Goal: Task Accomplishment & Management: Manage account settings

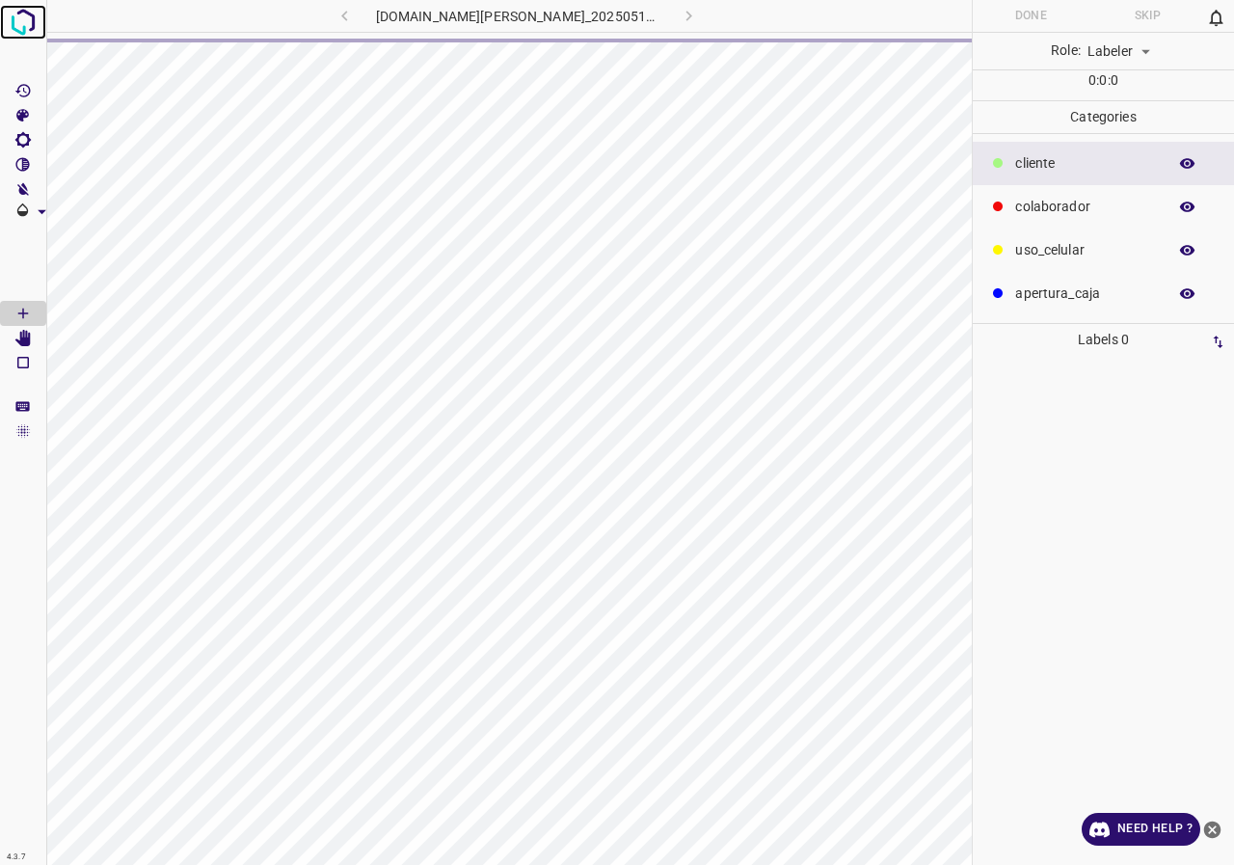
click at [13, 21] on img at bounding box center [23, 22] width 35 height 35
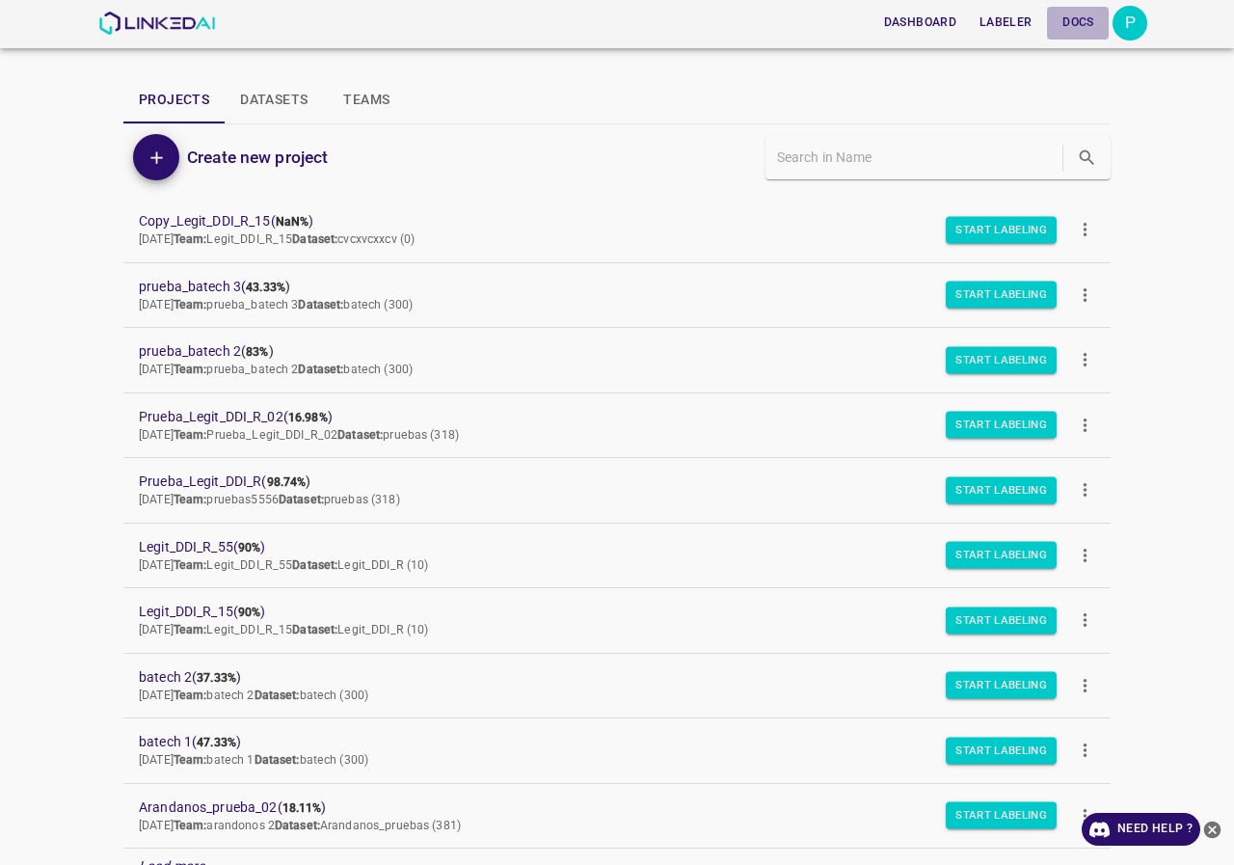
click at [1109, 25] on button "Docs" at bounding box center [1078, 23] width 62 height 32
click at [1158, 27] on div "Dashboard Labeler Docs P" at bounding box center [617, 24] width 1234 height 48
click at [1148, 27] on div "Dashboard Labeler Docs P" at bounding box center [617, 24] width 1234 height 48
click at [1138, 31] on div "P" at bounding box center [1130, 23] width 35 height 35
click at [1029, 187] on p "Logout" at bounding box center [1032, 179] width 44 height 20
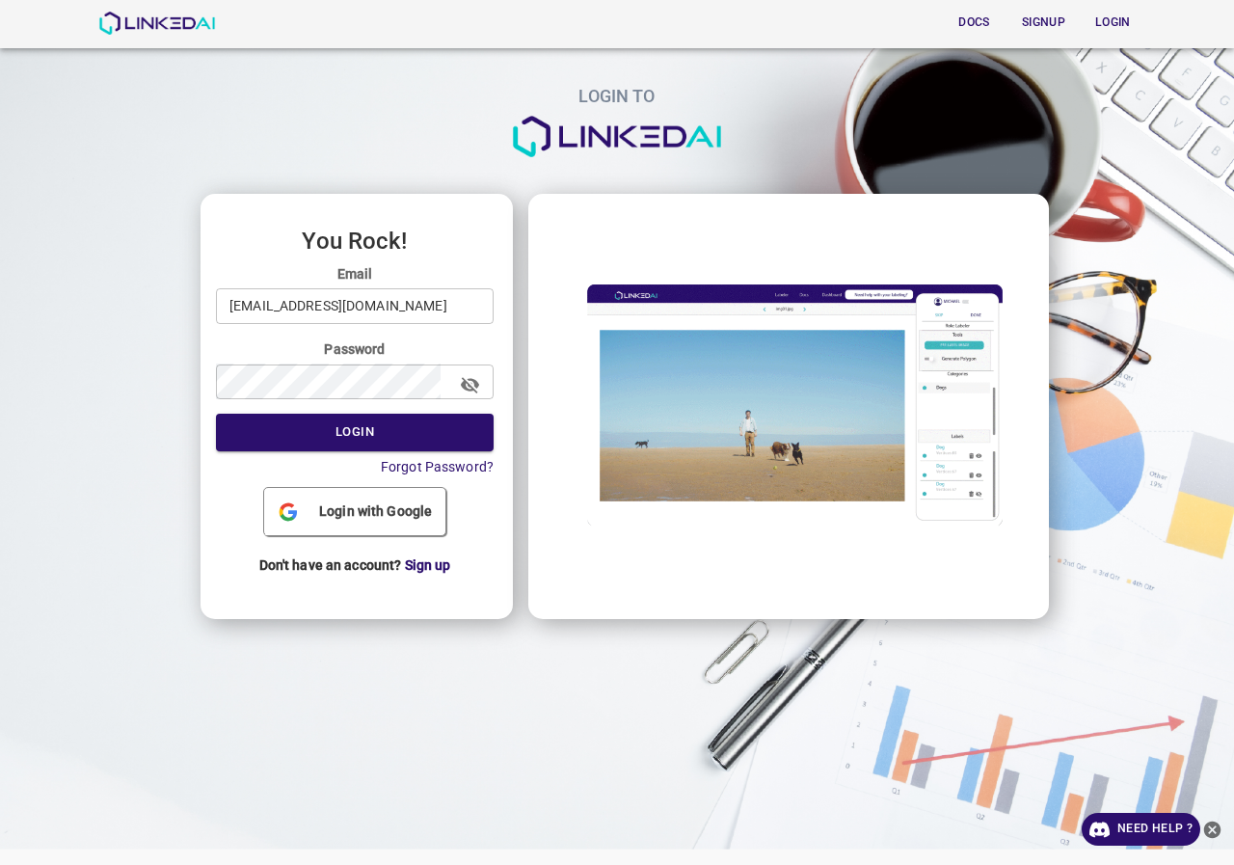
click at [277, 311] on input "[EMAIL_ADDRESS][DOMAIN_NAME]" at bounding box center [355, 306] width 278 height 36
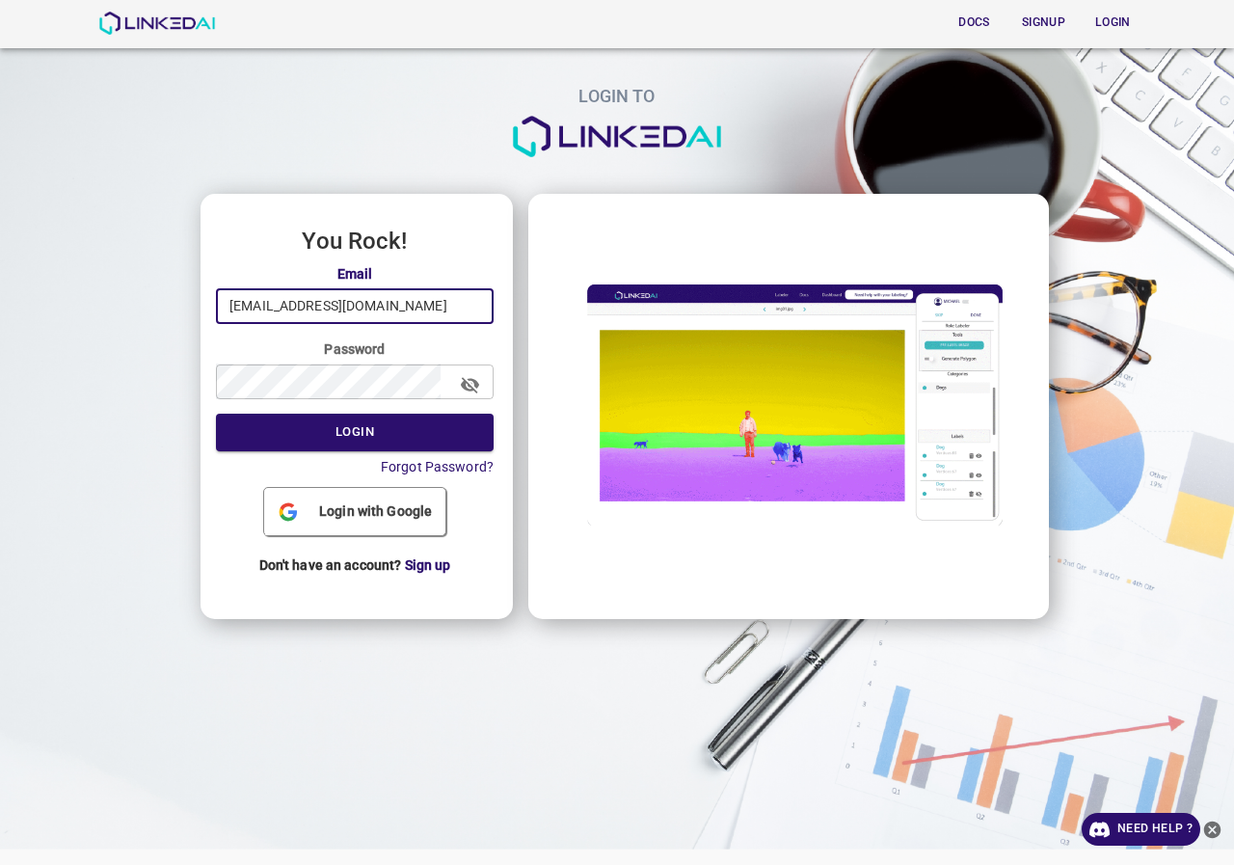
click at [363, 315] on input "[EMAIL_ADDRESS][DOMAIN_NAME]" at bounding box center [355, 306] width 278 height 36
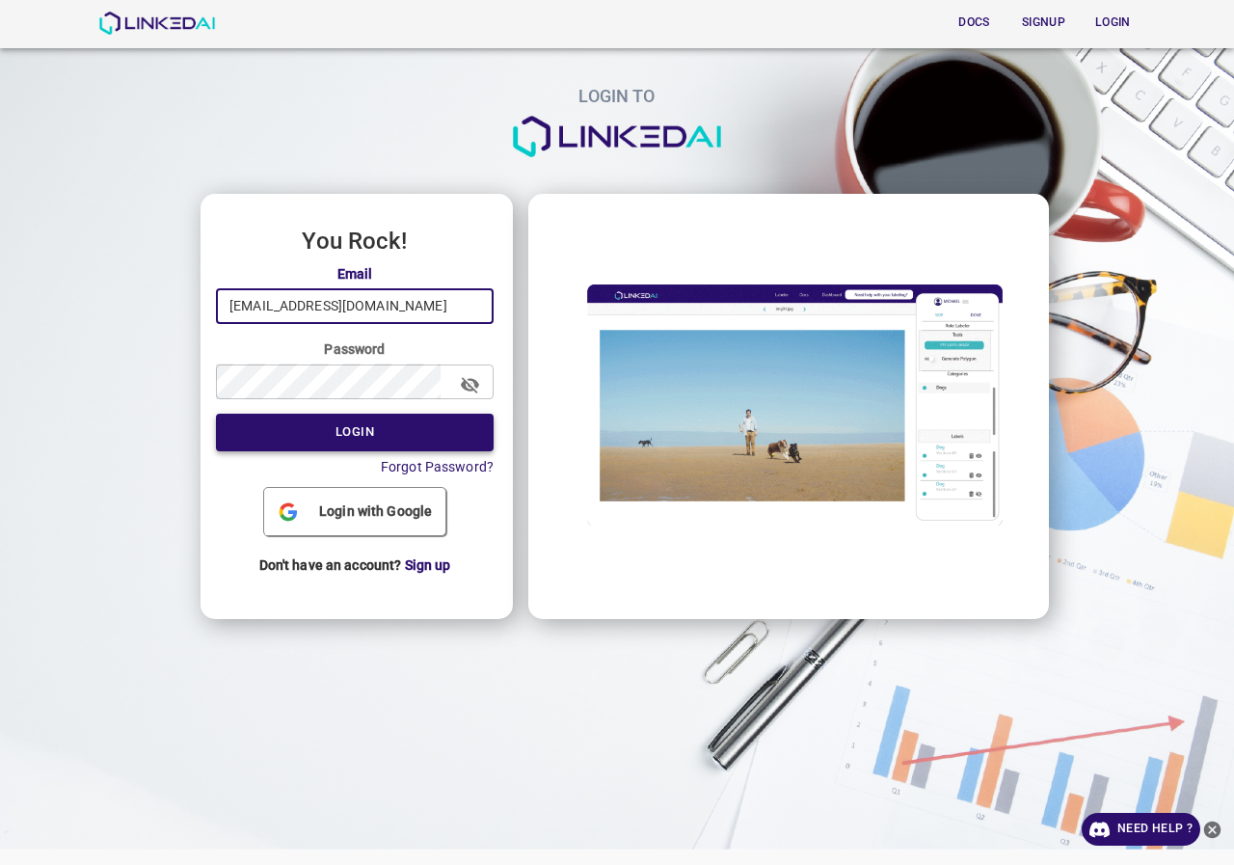
type input "[EMAIL_ADDRESS][DOMAIN_NAME]"
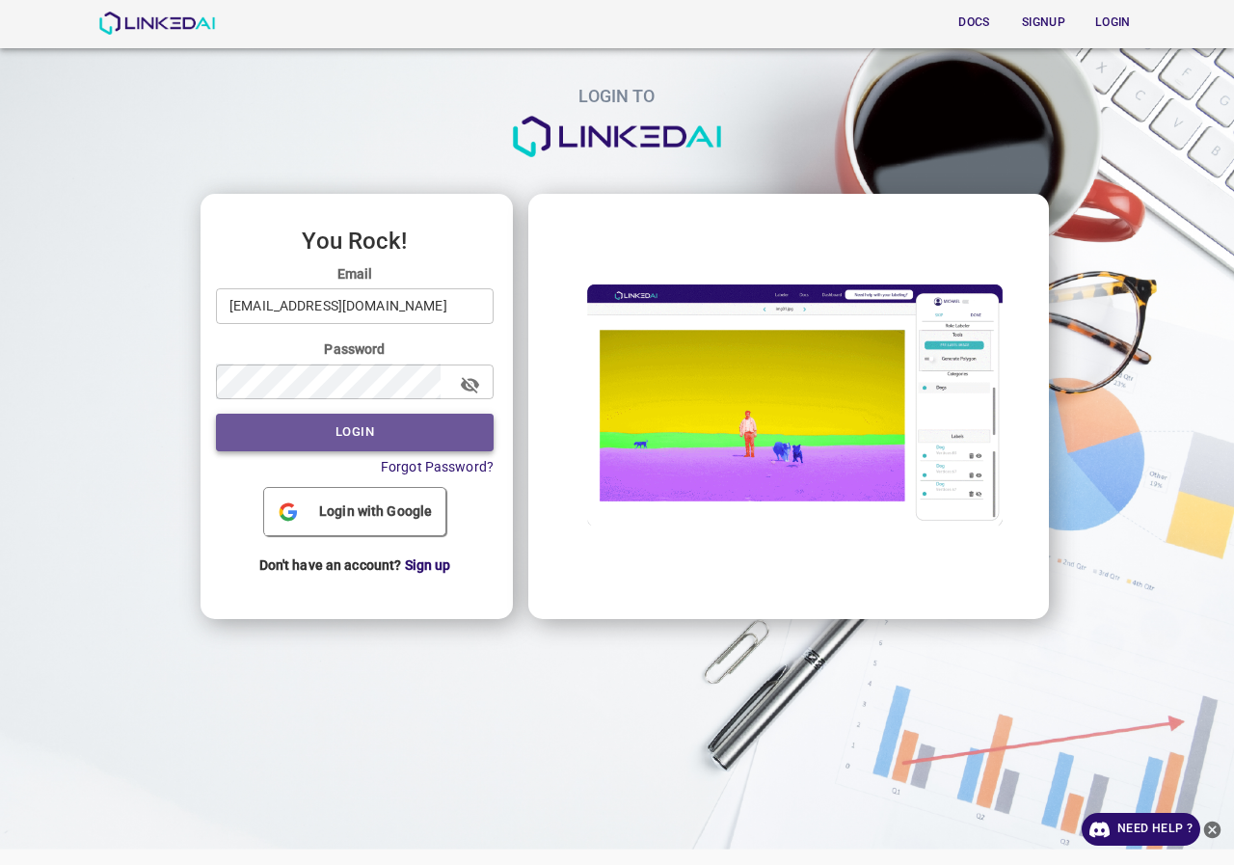
click at [362, 426] on button "Login" at bounding box center [355, 433] width 278 height 38
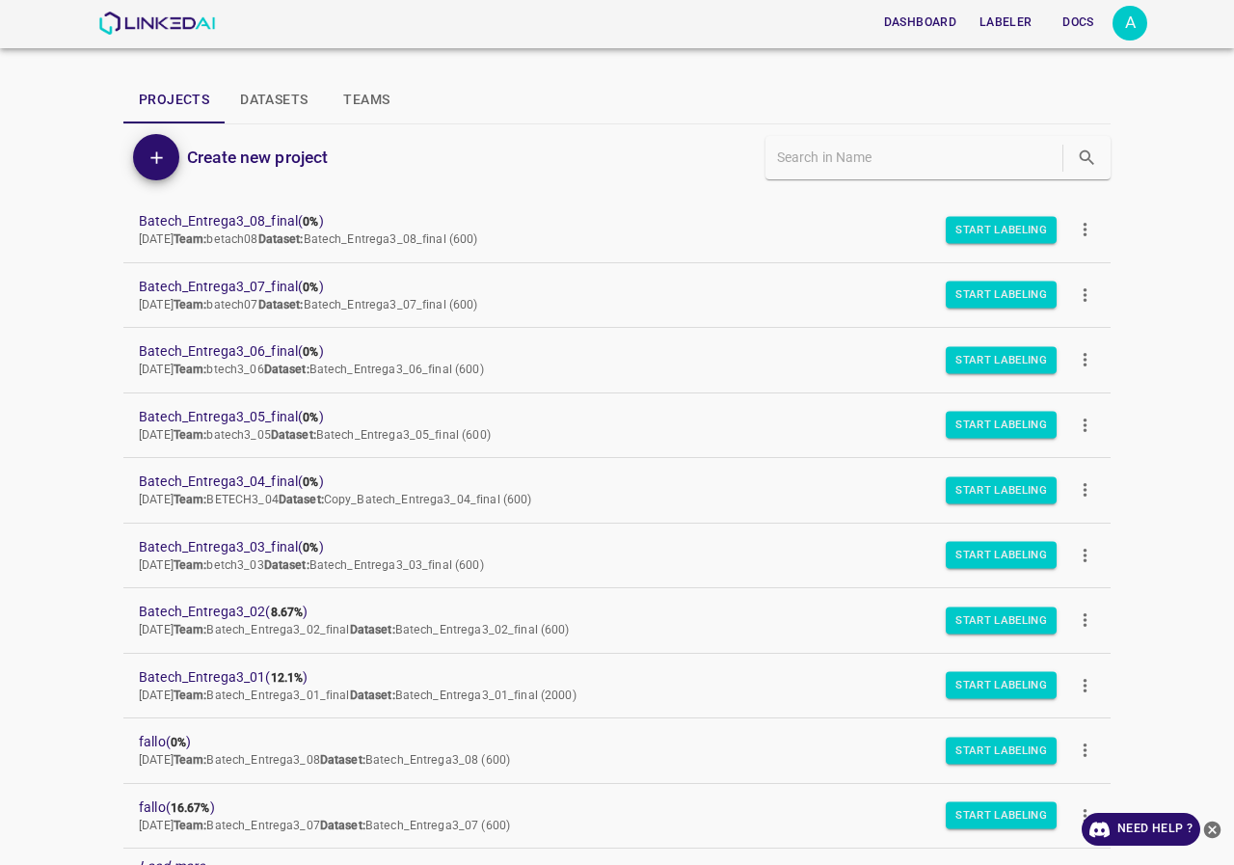
scroll to position [96, 0]
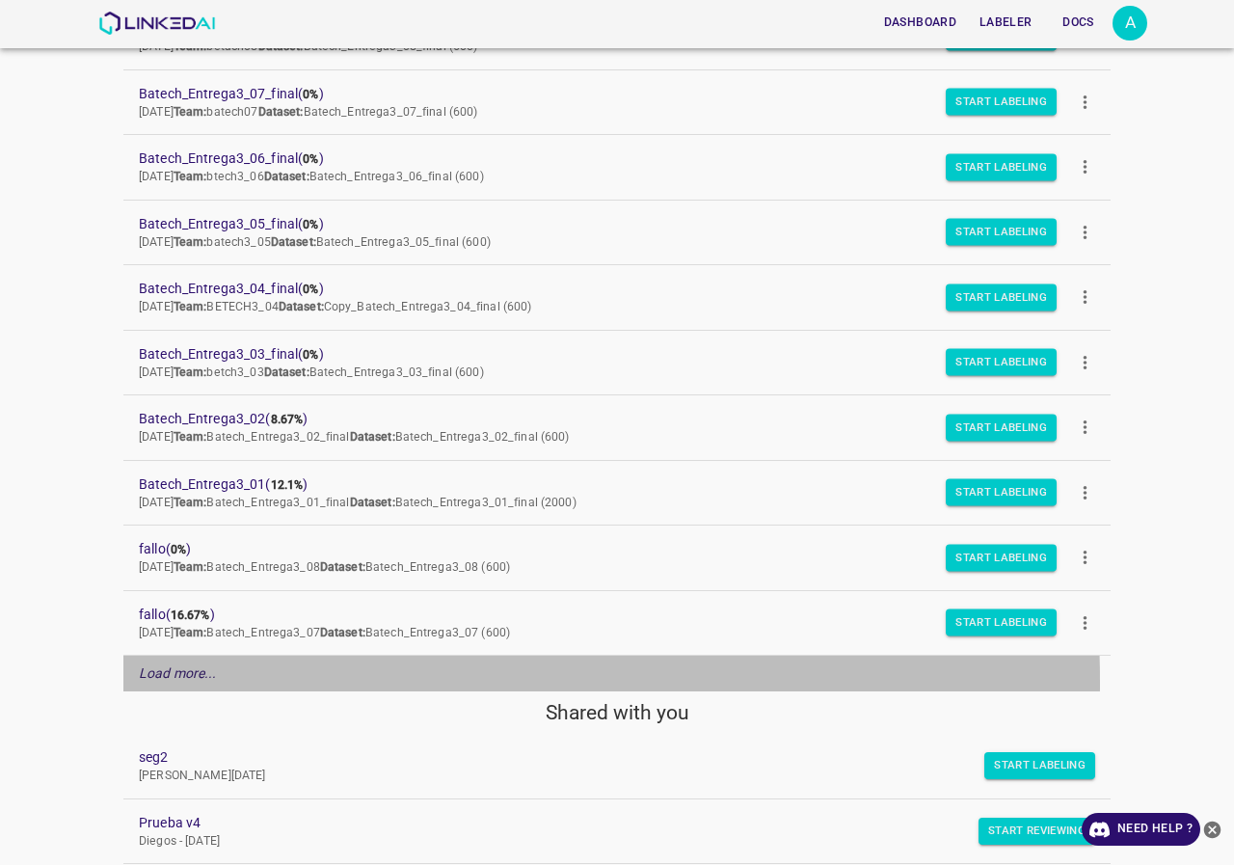
click at [172, 683] on p "Load more..." at bounding box center [178, 673] width 78 height 20
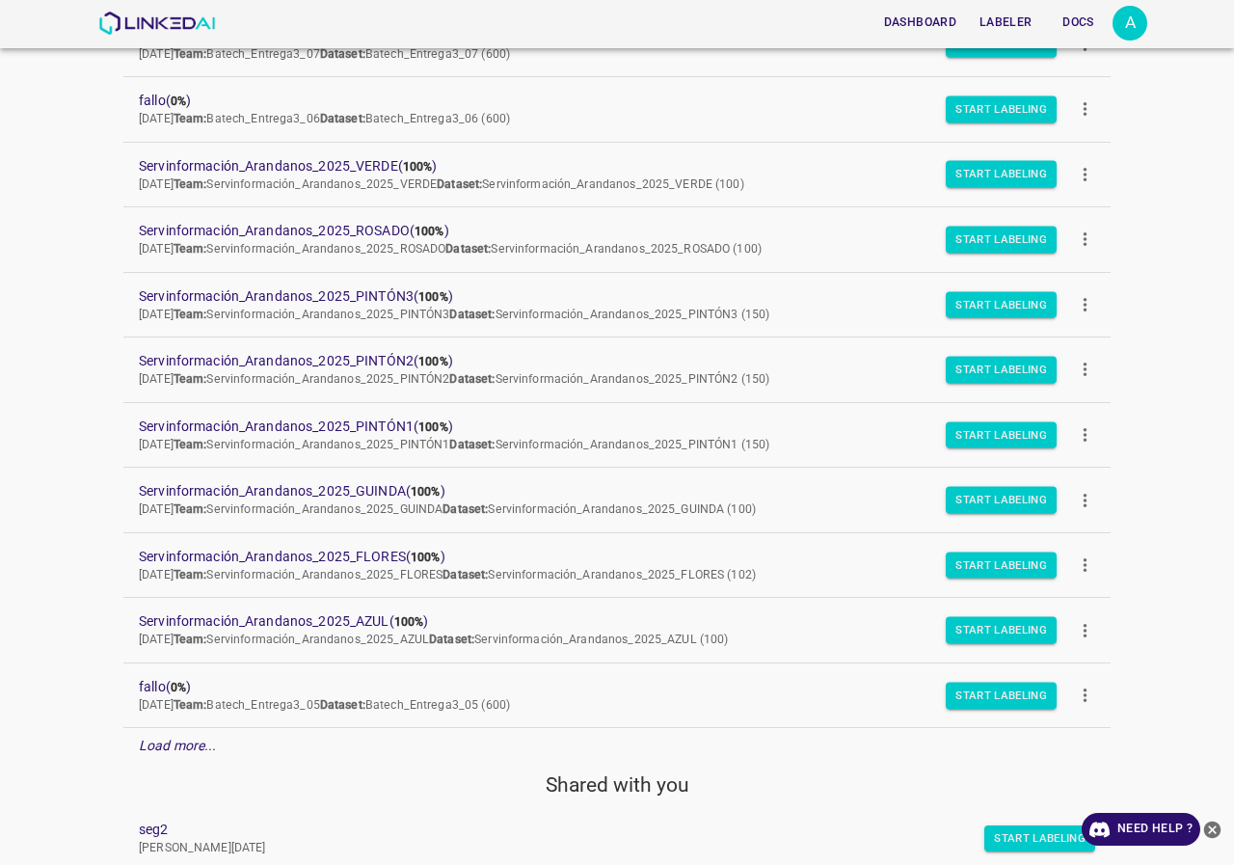
scroll to position [1060, 0]
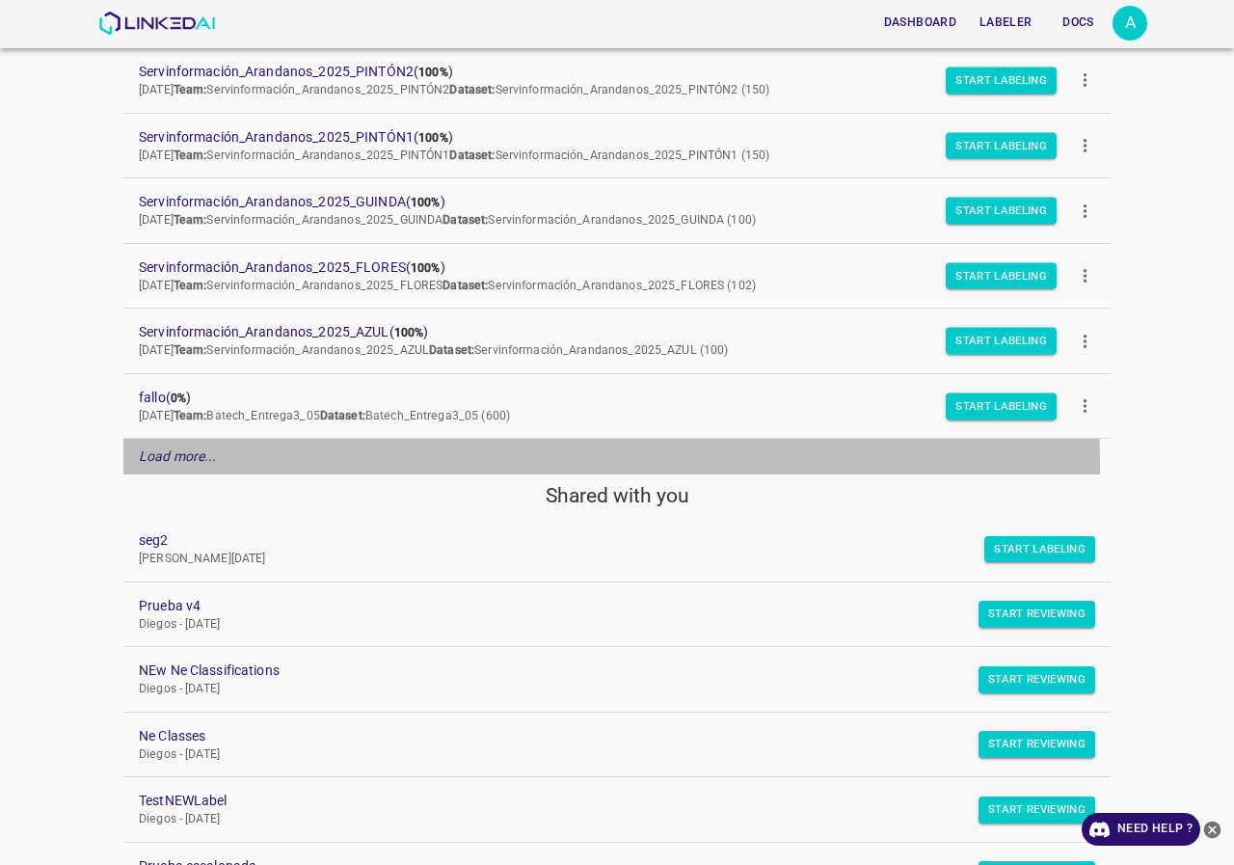
click at [151, 468] on div "Load more..." at bounding box center [616, 457] width 987 height 36
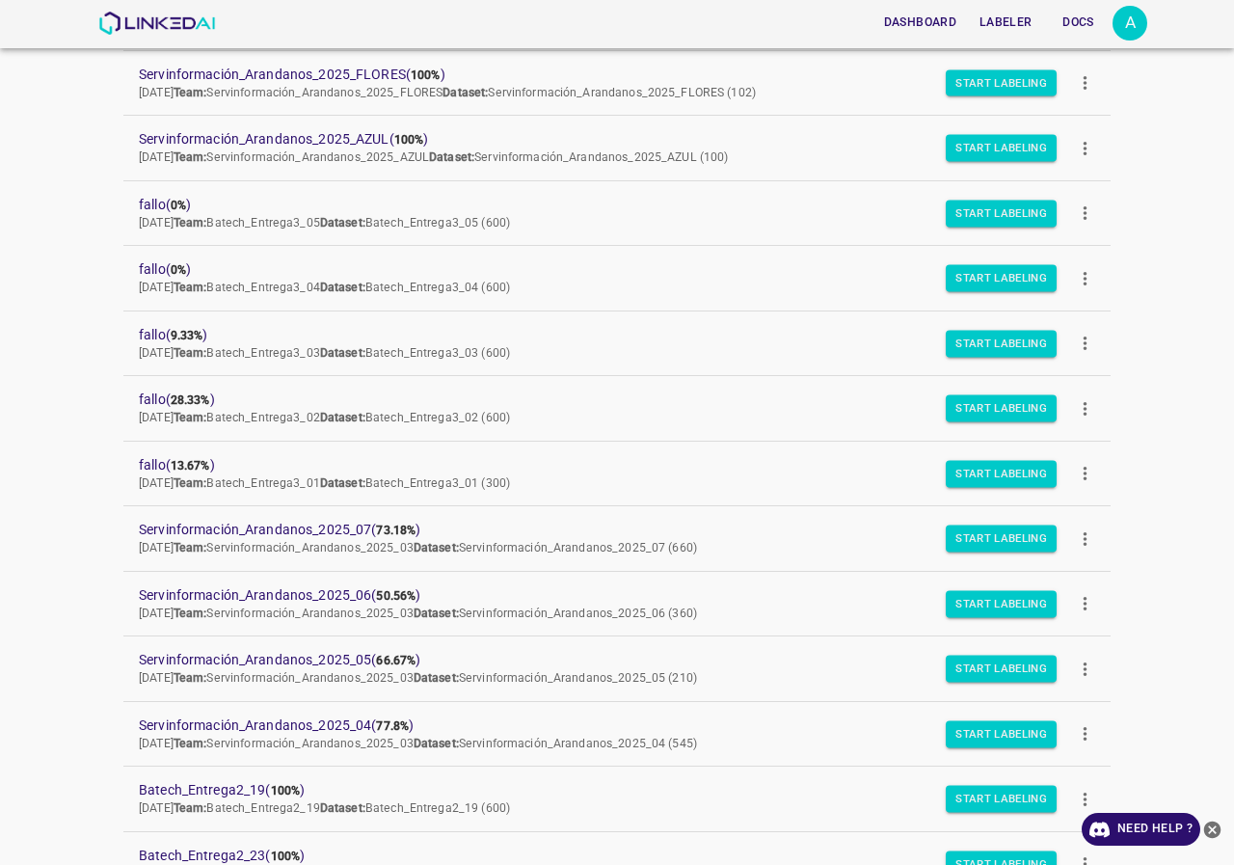
scroll to position [1350, 0]
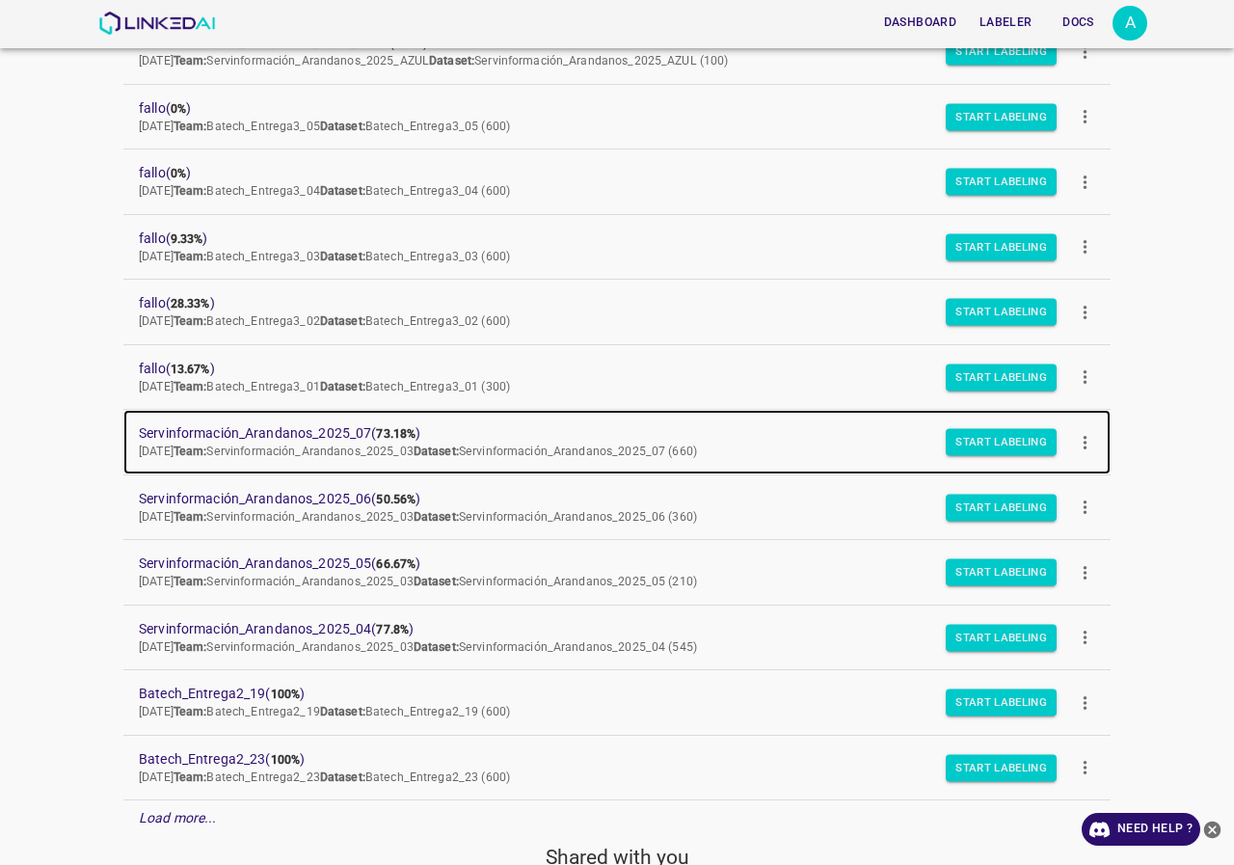
click at [345, 431] on span "Servinformación_Arandanos_2025_07 ( 73.18% )" at bounding box center [601, 433] width 925 height 20
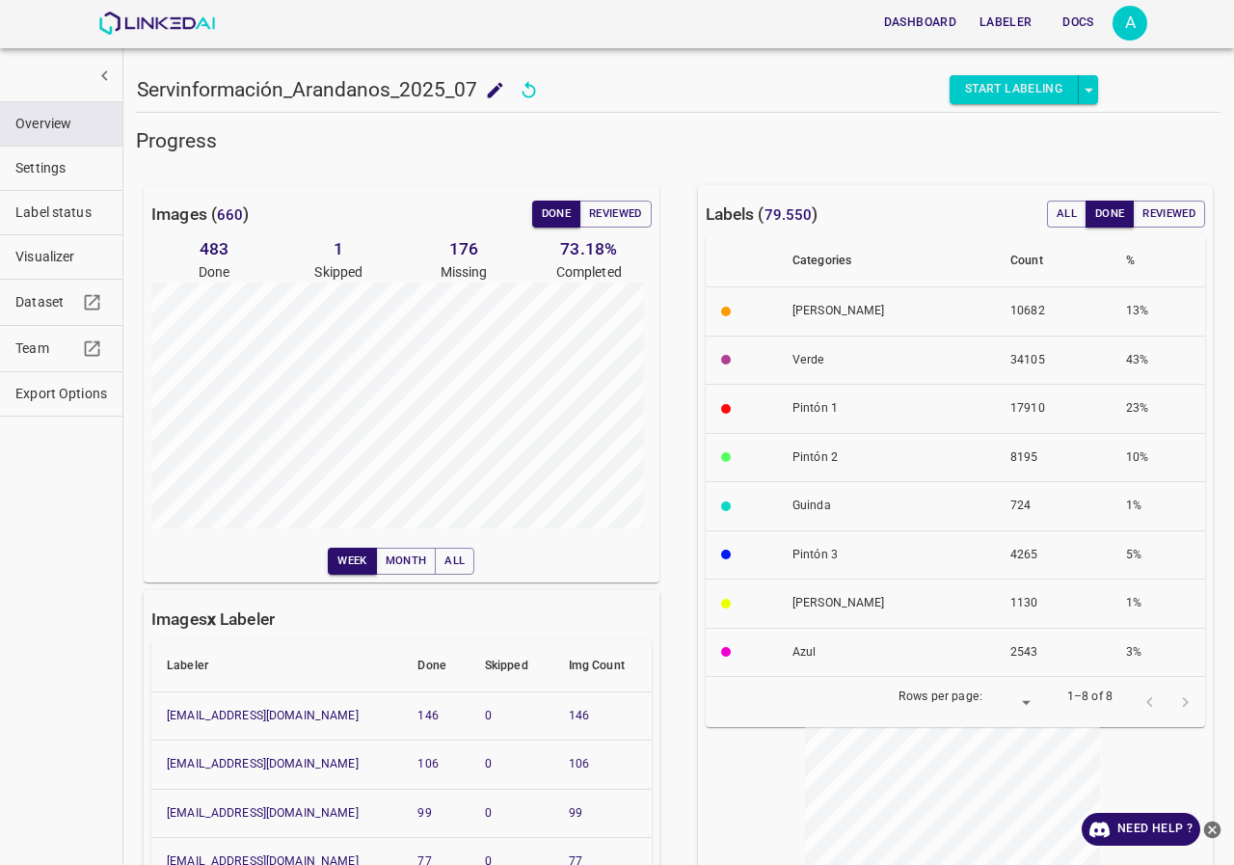
scroll to position [96, 0]
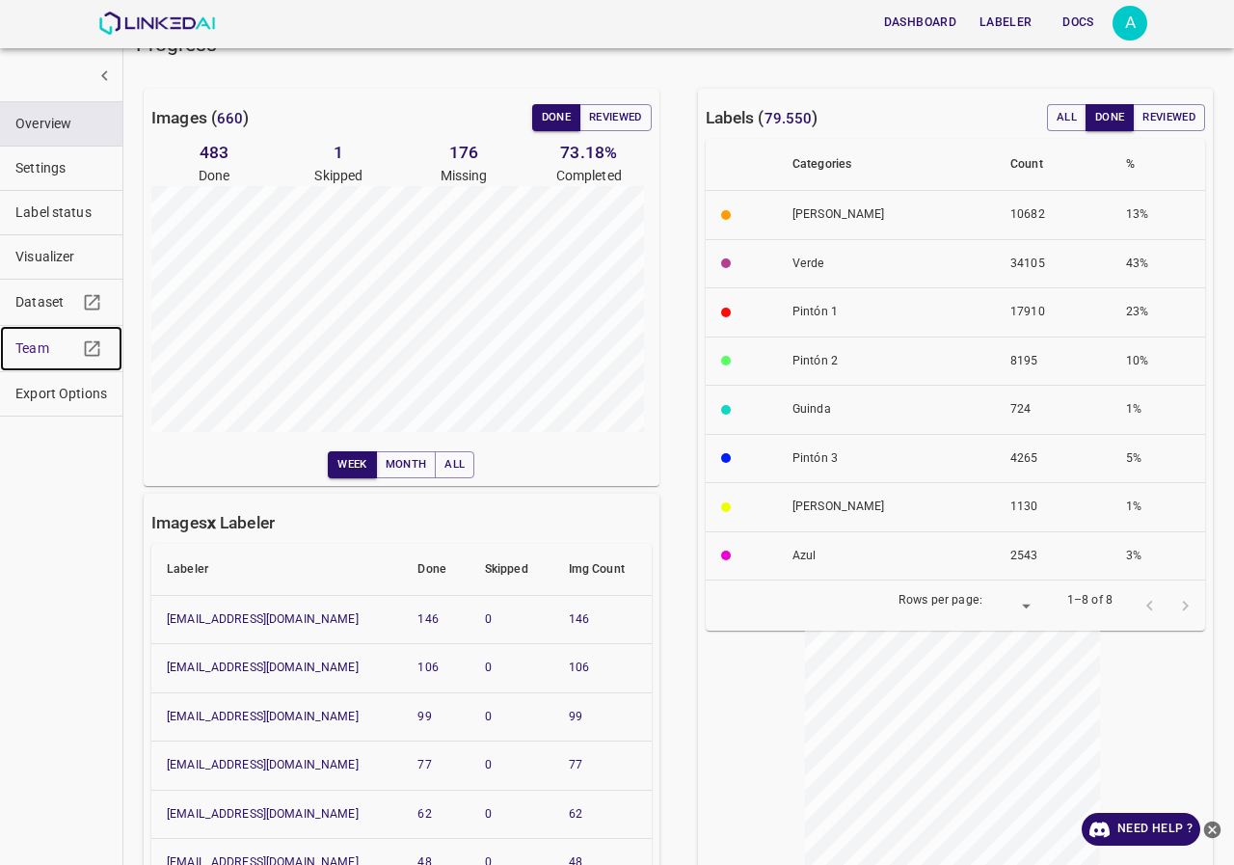
click at [40, 350] on span "Team" at bounding box center [46, 348] width 62 height 20
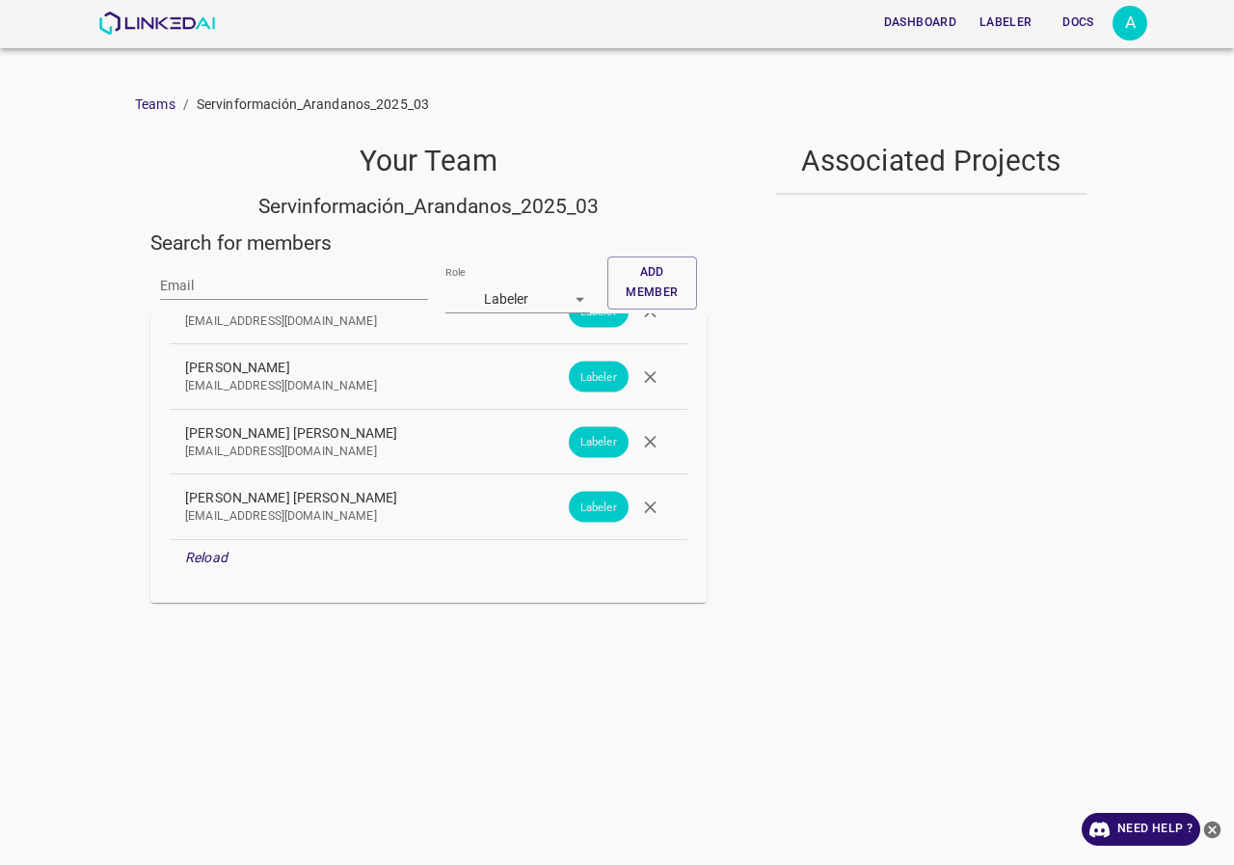
scroll to position [2166, 0]
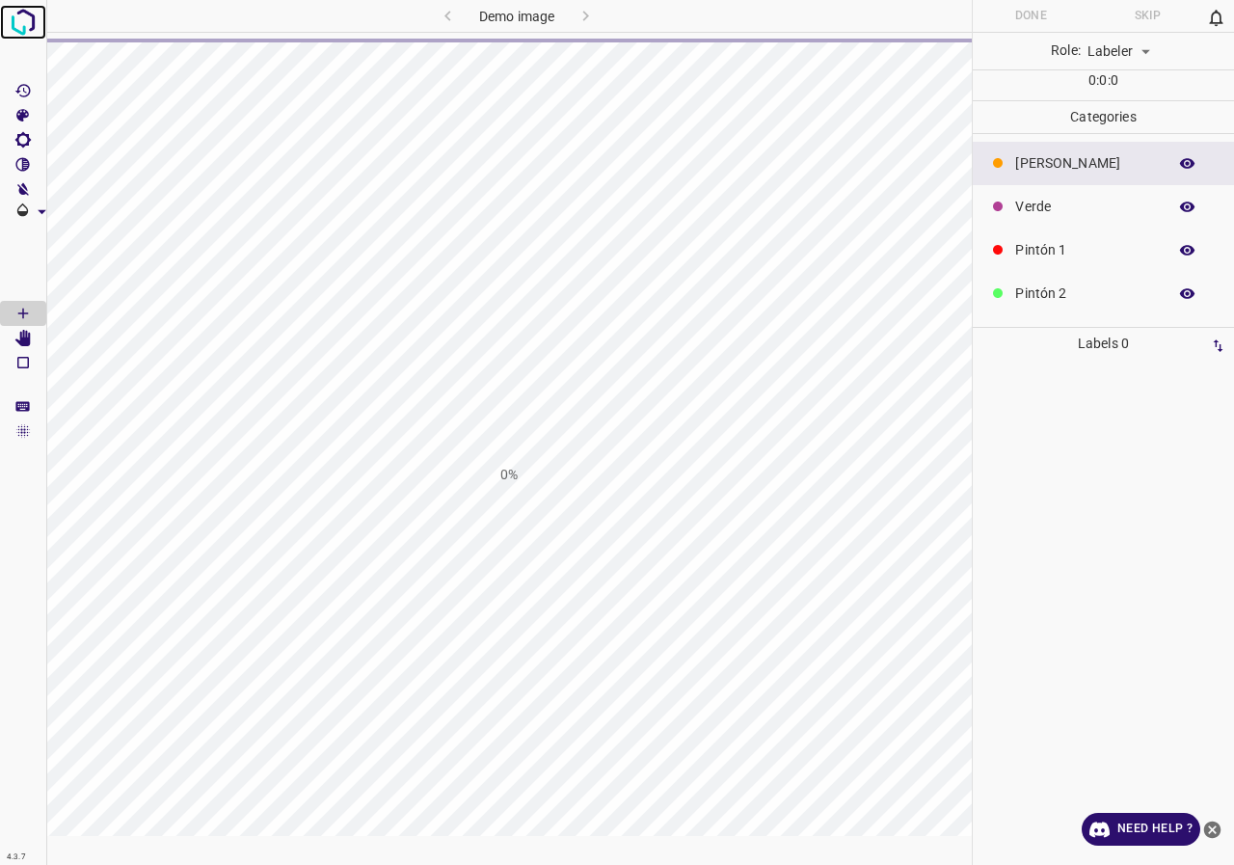
click at [17, 18] on img at bounding box center [23, 22] width 35 height 35
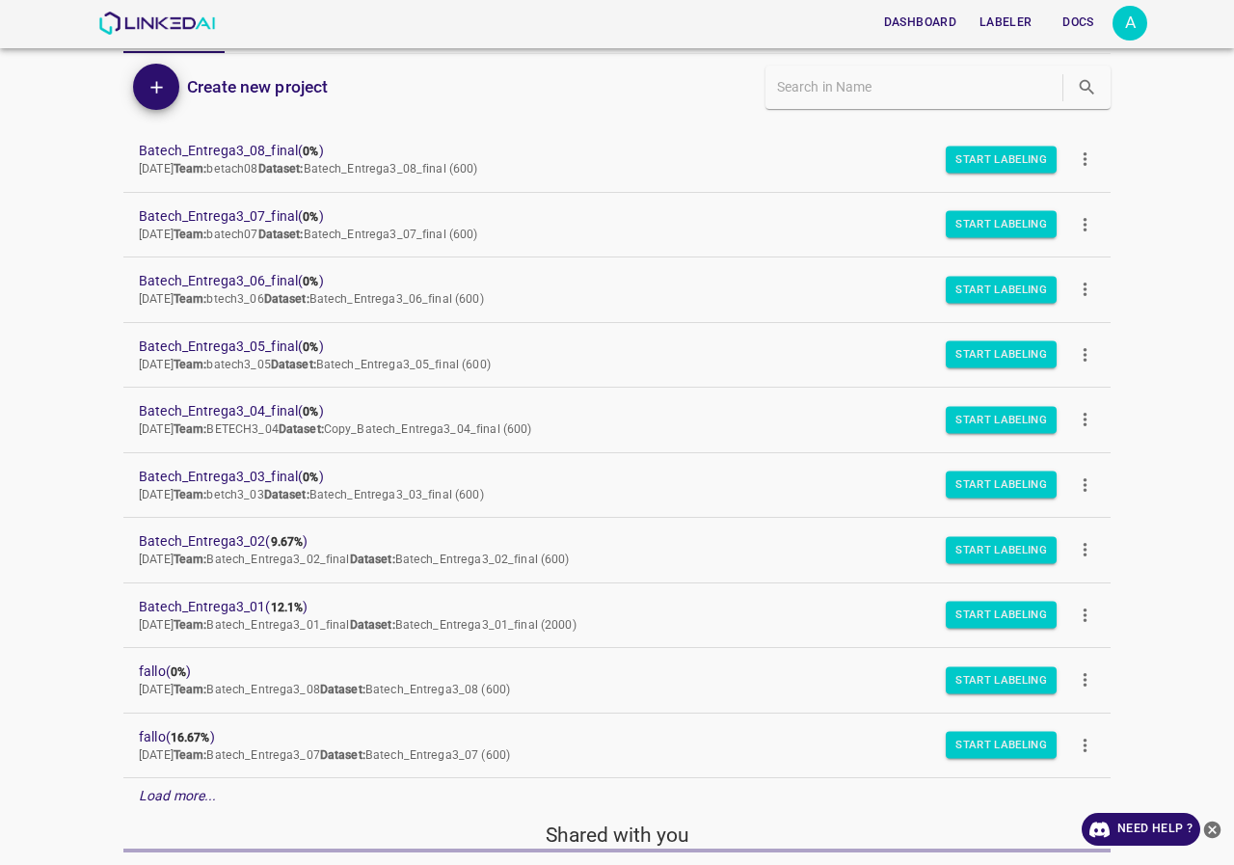
scroll to position [167, 0]
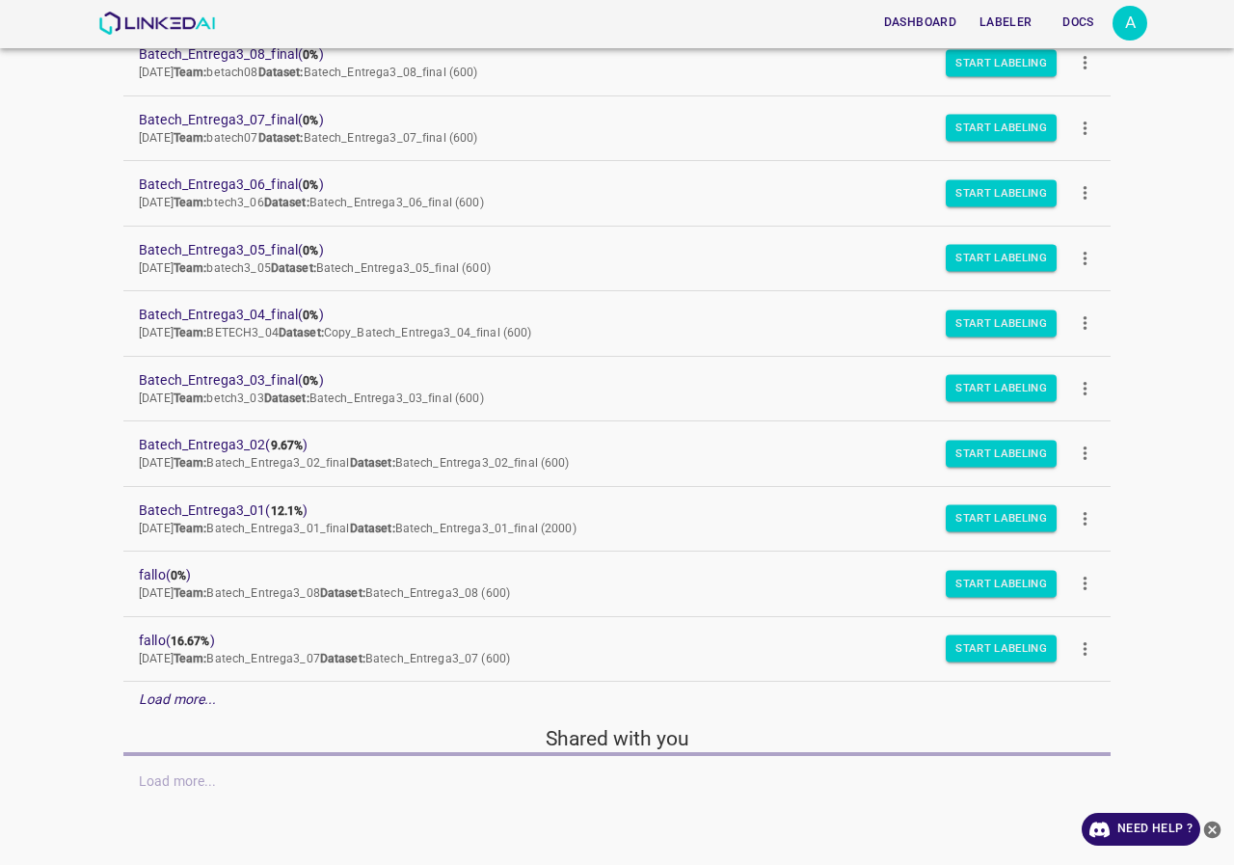
click at [164, 709] on p "Load more..." at bounding box center [178, 699] width 78 height 20
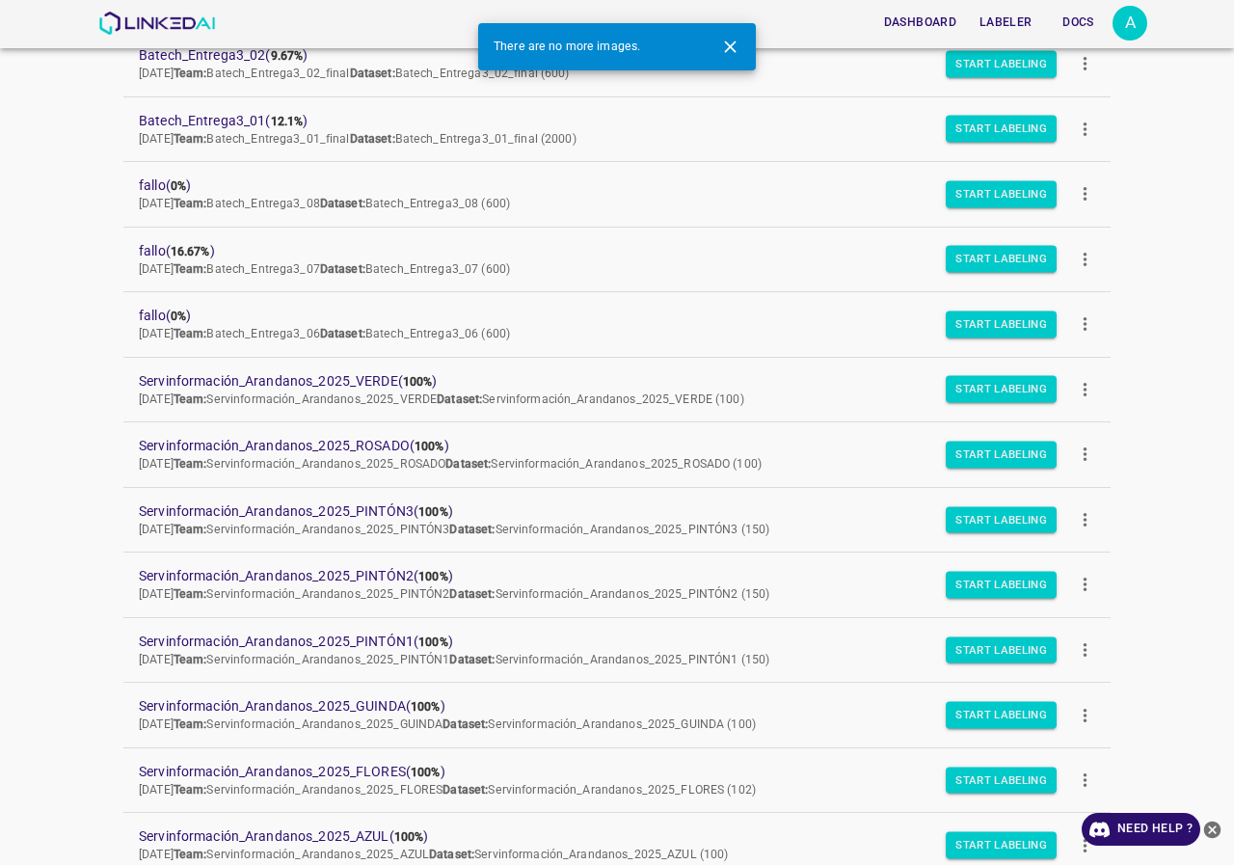
scroll to position [749, 0]
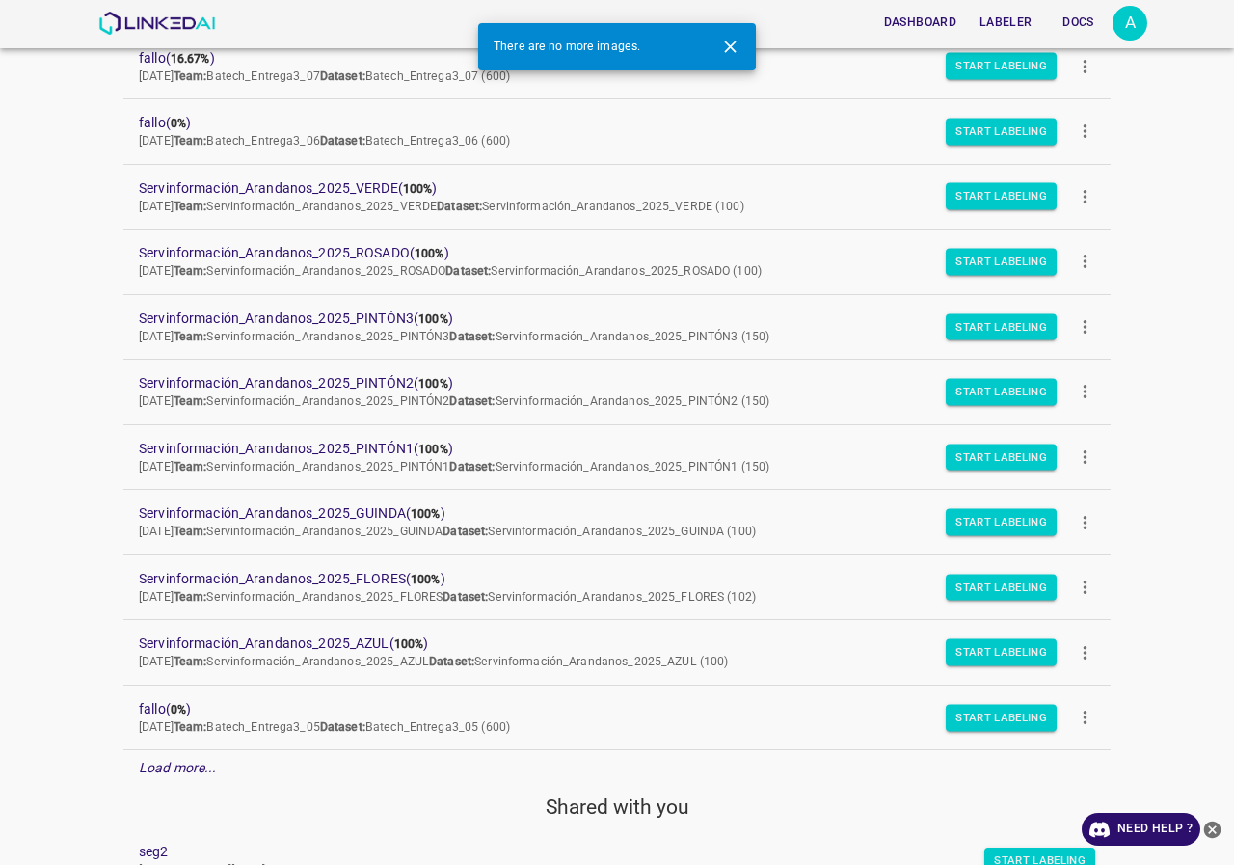
drag, startPoint x: 230, startPoint y: 642, endPoint x: 58, endPoint y: 405, distance: 293.3
click at [58, 405] on div "Dashboard Labeler Docs A Projects Datasets Teams Create new project Batech_Entr…" at bounding box center [617, 432] width 1234 height 865
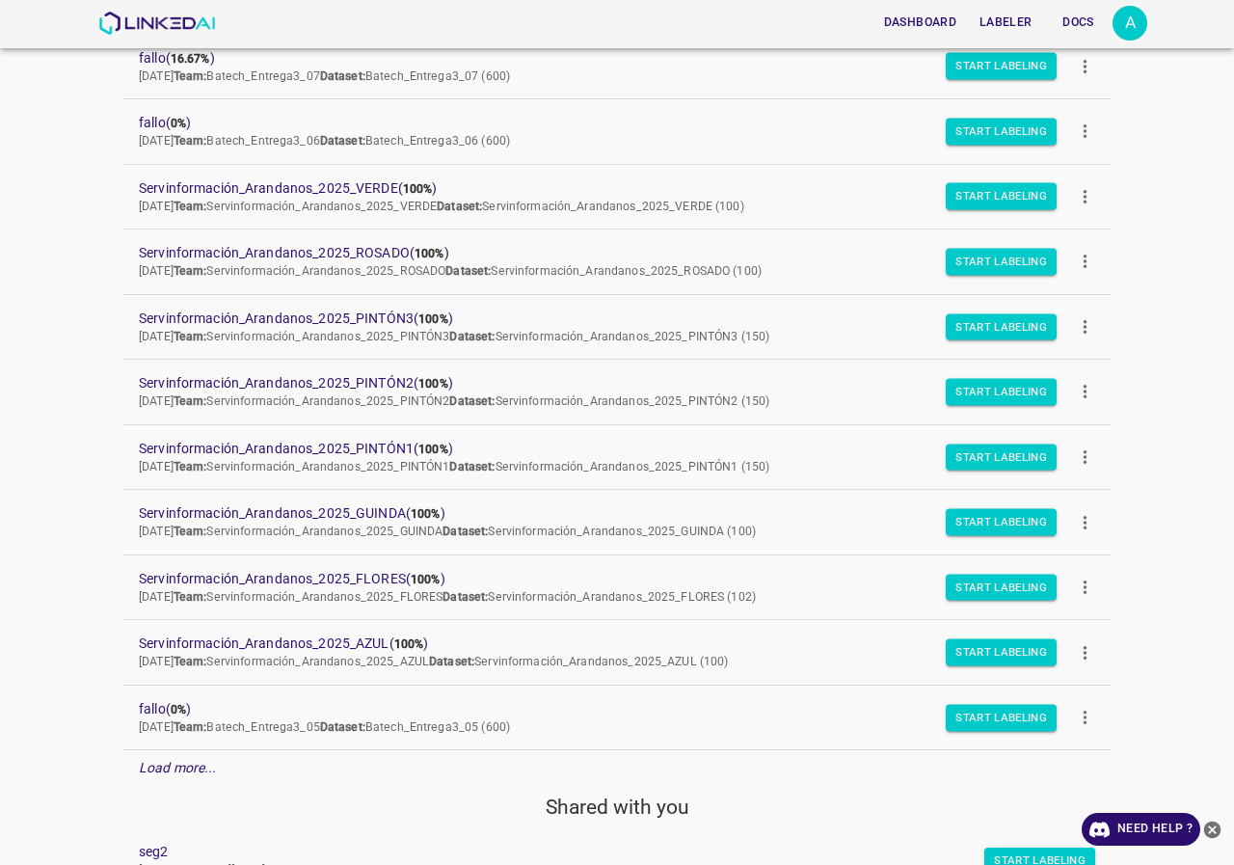
scroll to position [942, 0]
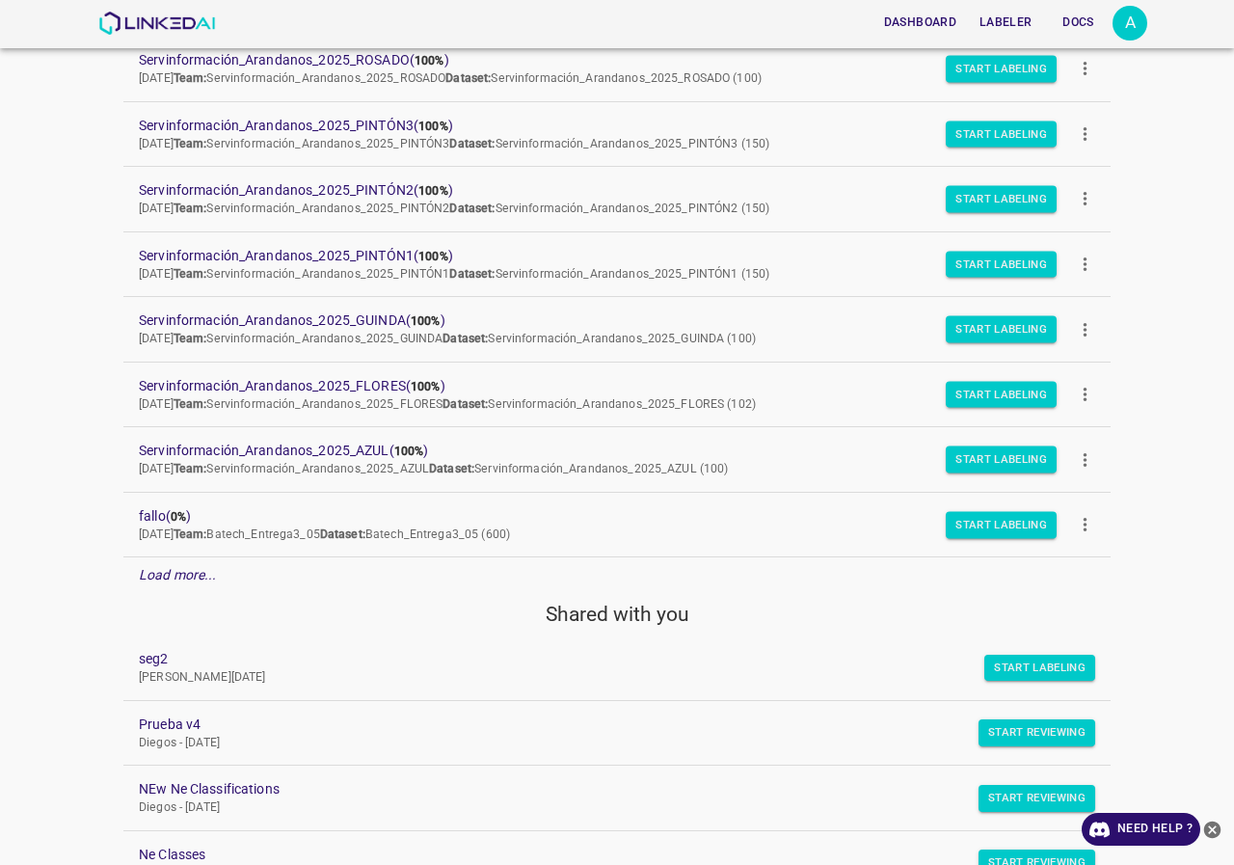
click at [179, 581] on em "Load more..." at bounding box center [178, 574] width 78 height 15
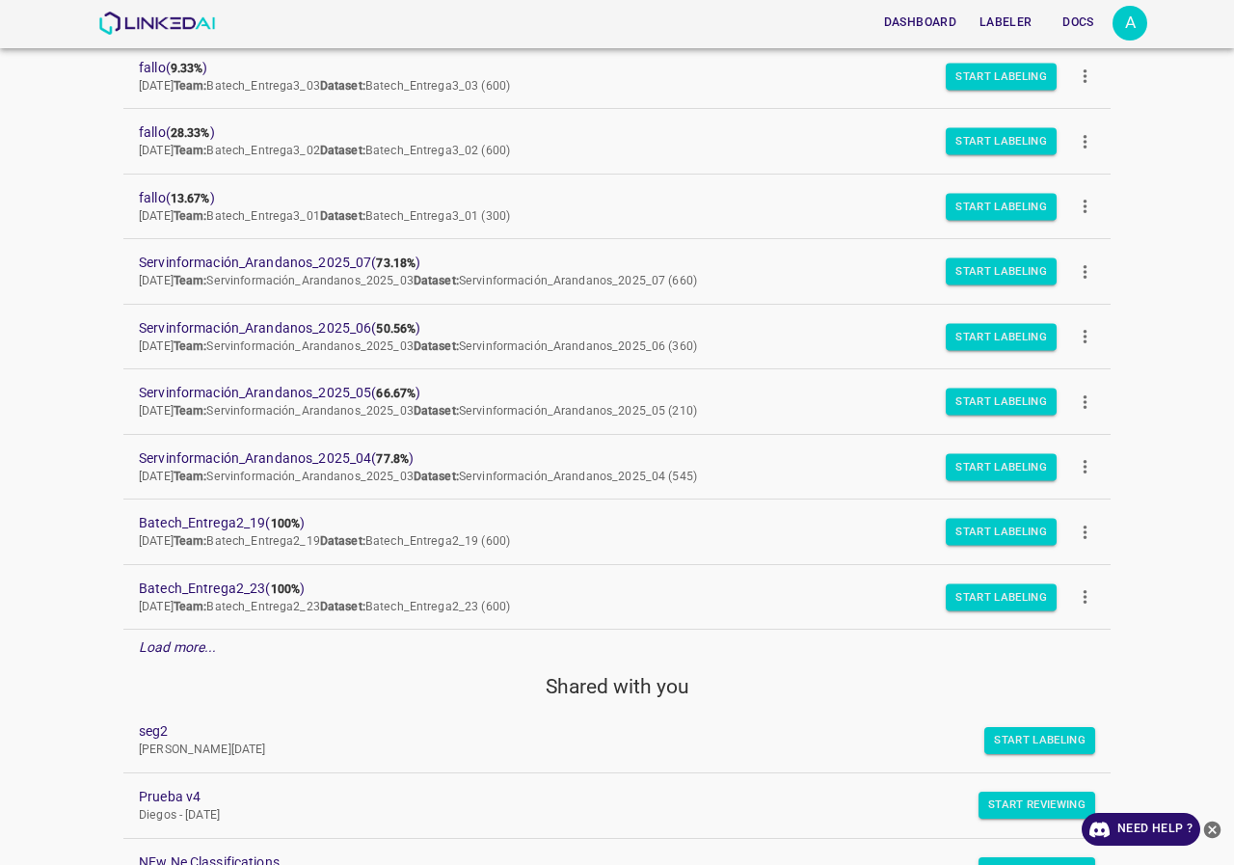
scroll to position [1424, 0]
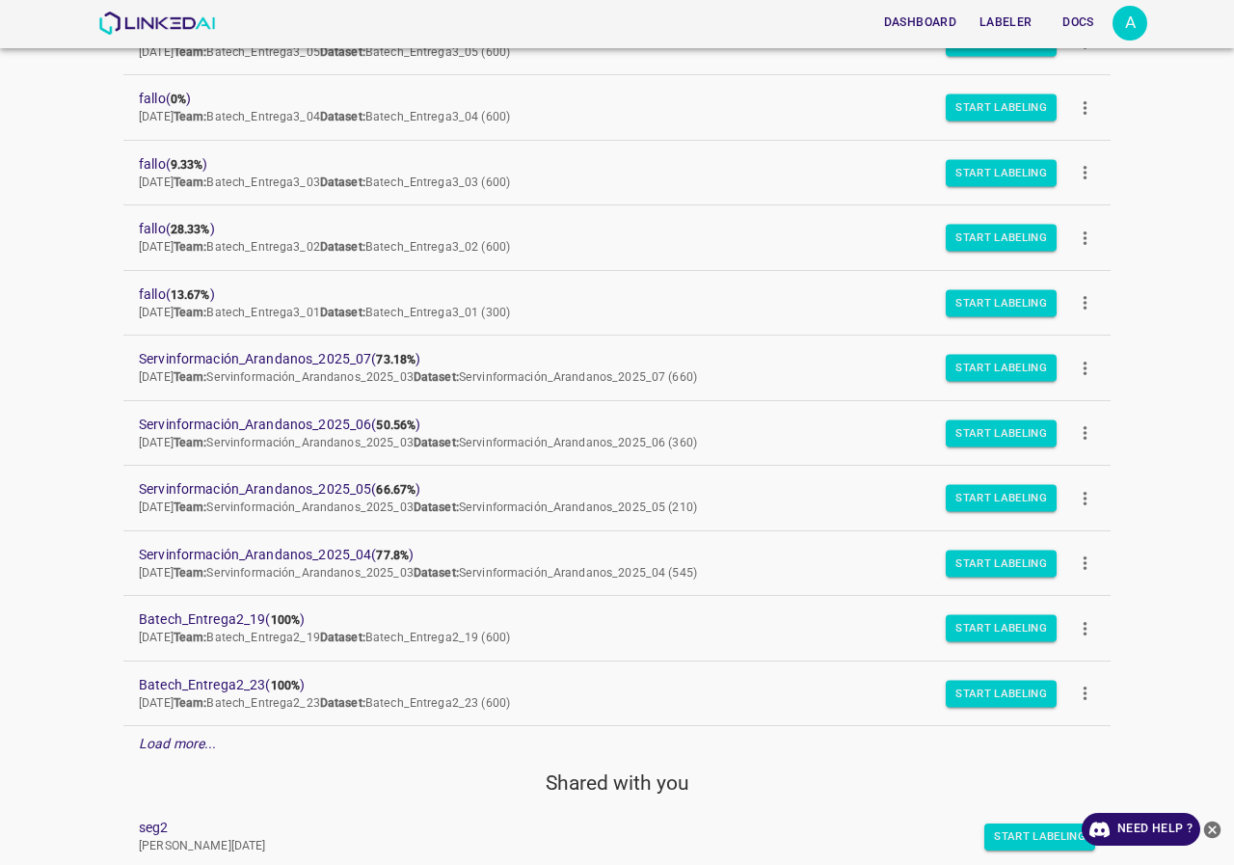
click at [196, 737] on em "Load more..." at bounding box center [178, 743] width 78 height 15
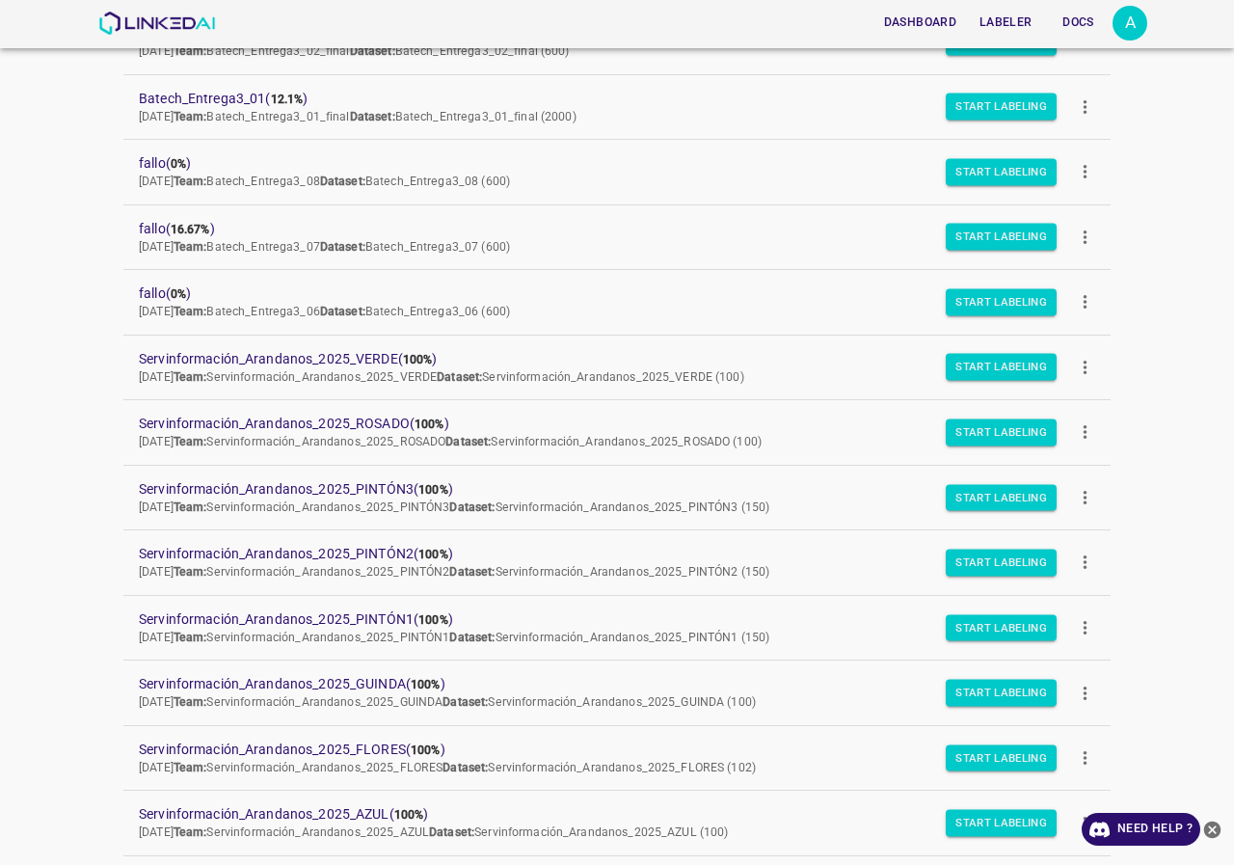
scroll to position [675, 0]
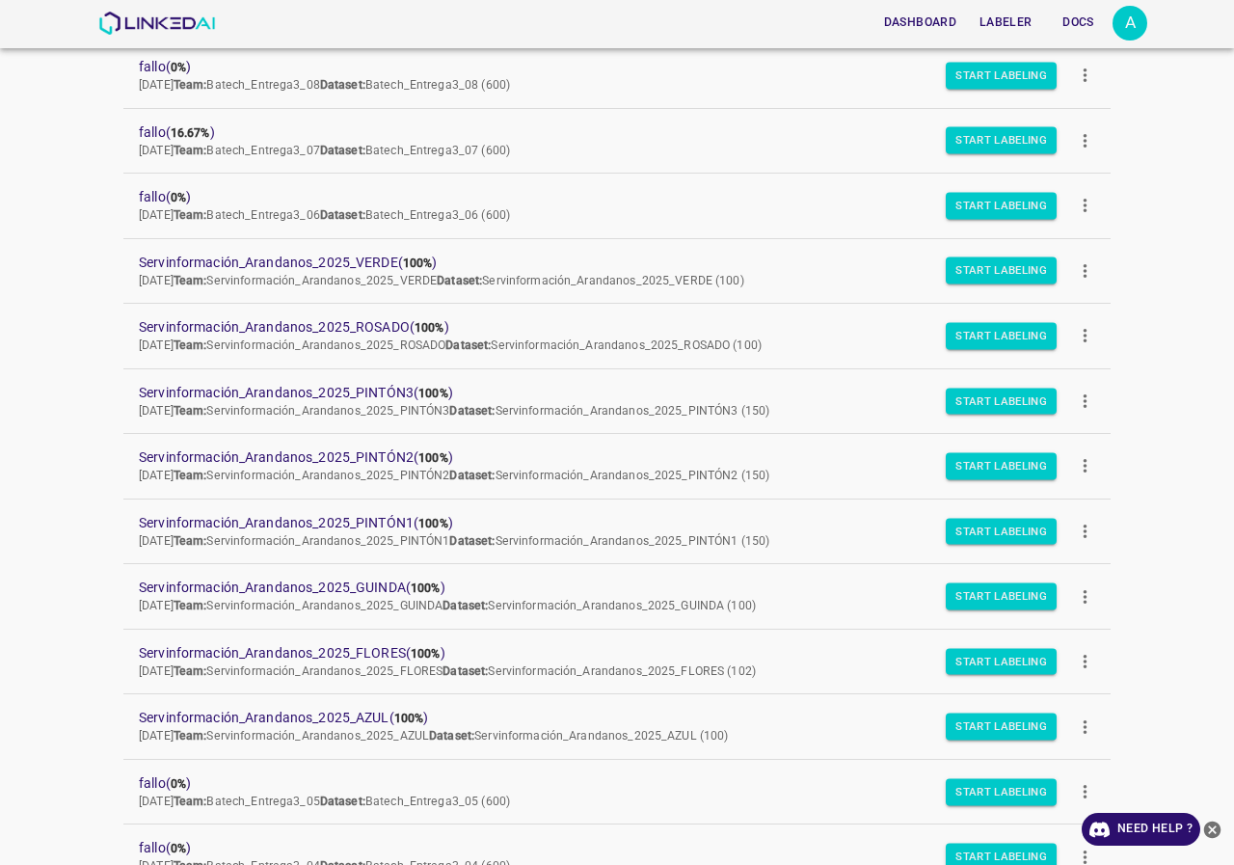
click at [1217, 829] on icon "close-help" at bounding box center [1212, 828] width 17 height 17
